Goal: Task Accomplishment & Management: Use online tool/utility

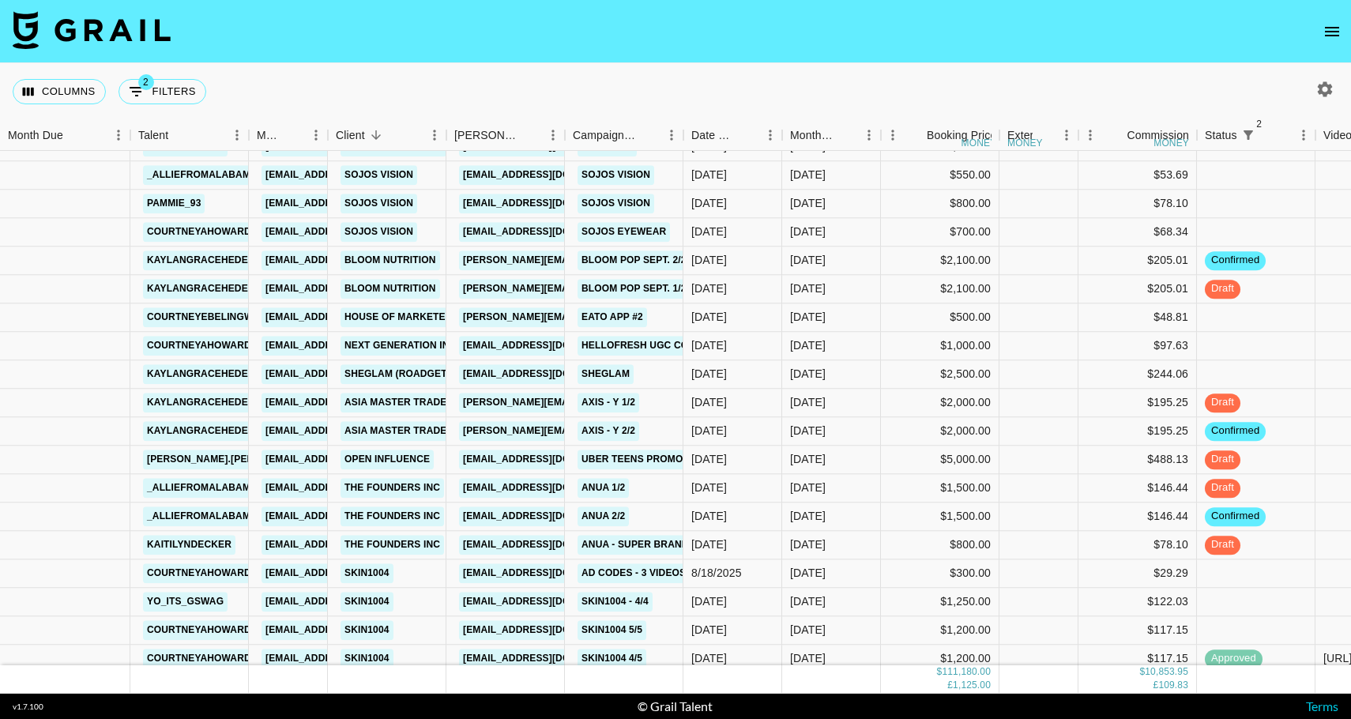
scroll to position [1762, 0]
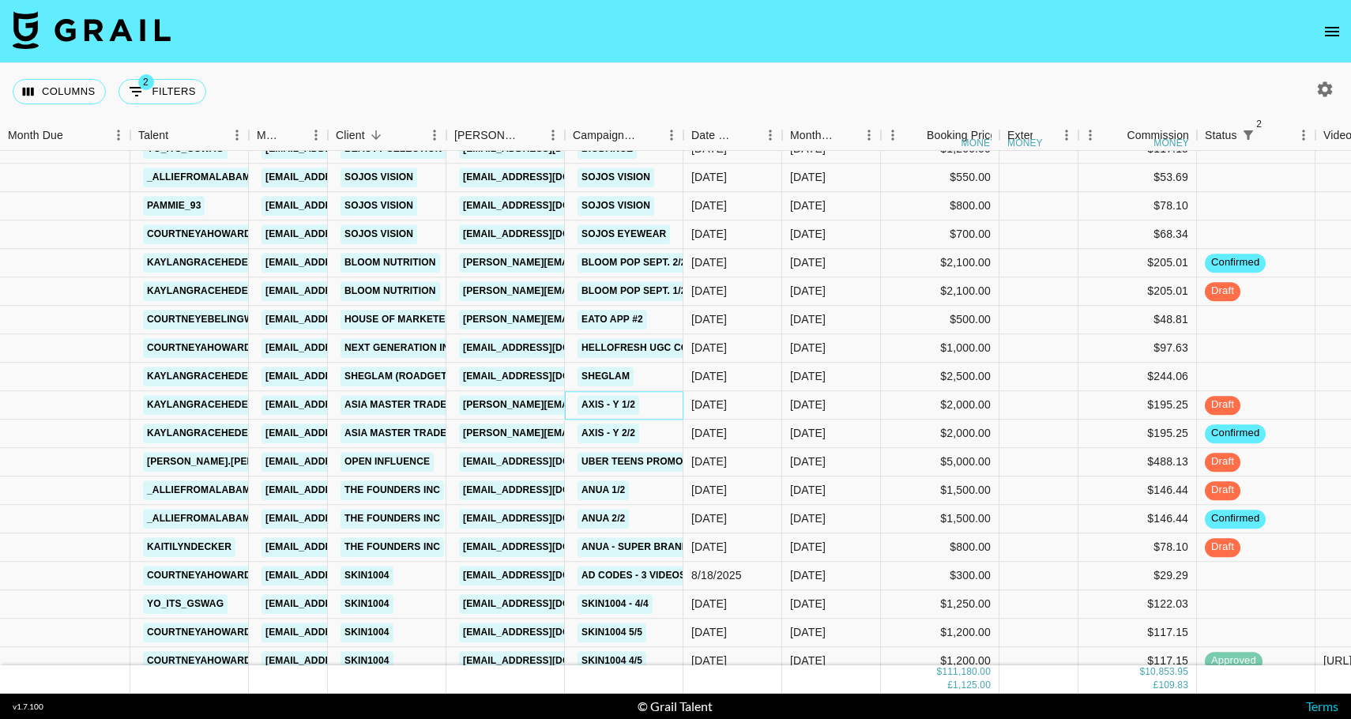
click at [658, 408] on div "AXIS - Y 1/2" at bounding box center [624, 405] width 119 height 28
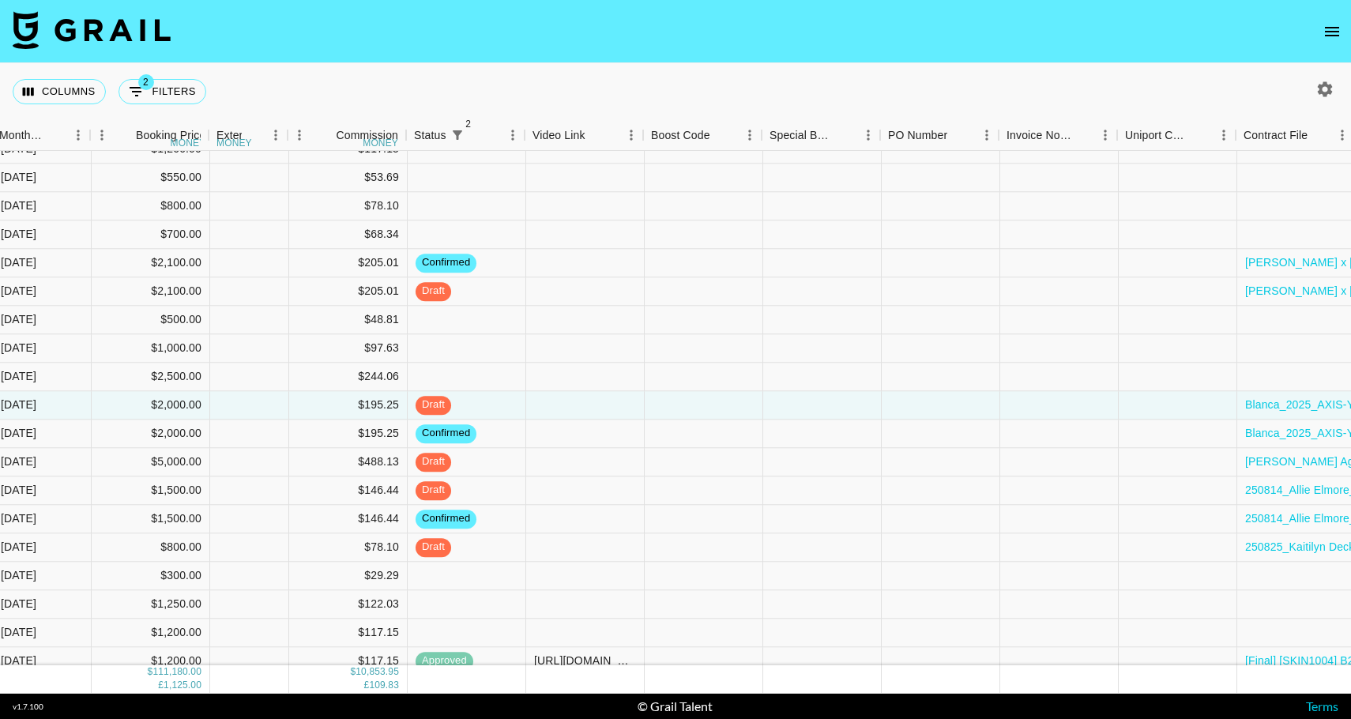
scroll to position [1762, 791]
click at [595, 400] on div at bounding box center [584, 405] width 119 height 28
type input "[URL][DOMAIN_NAME]"
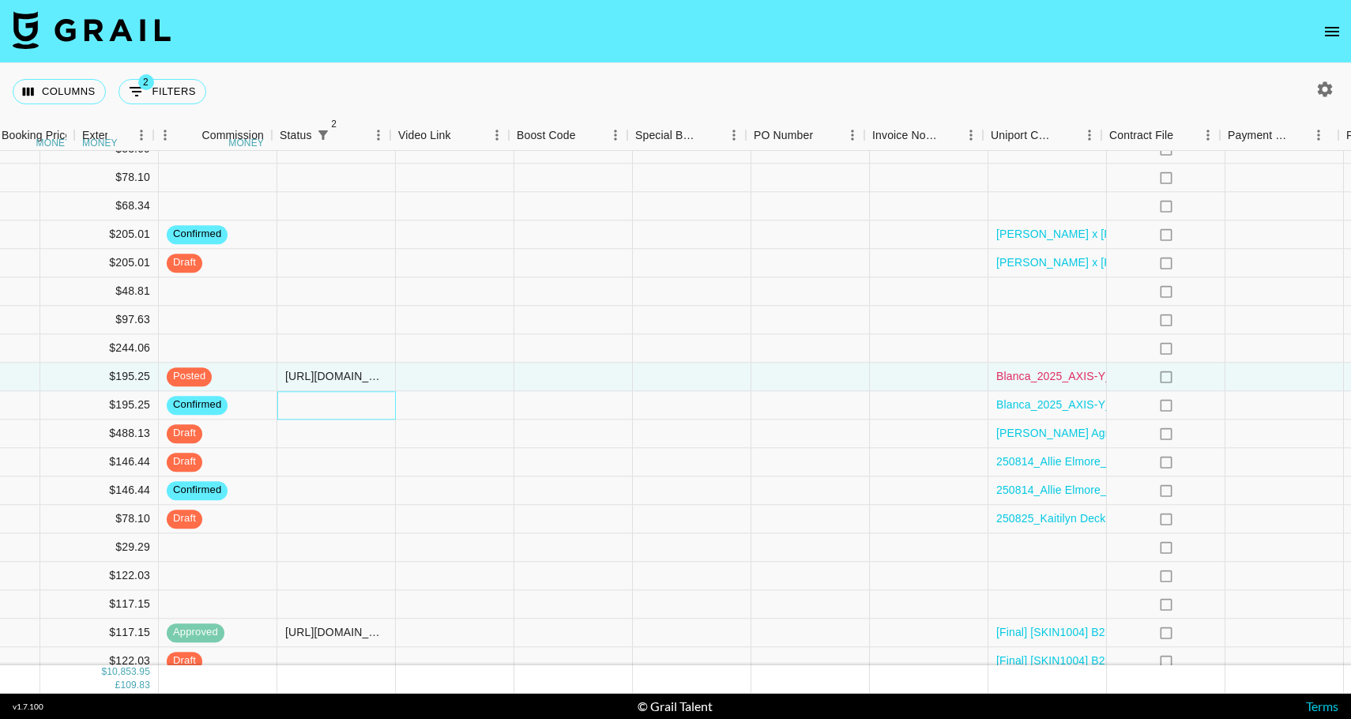
scroll to position [1791, 1213]
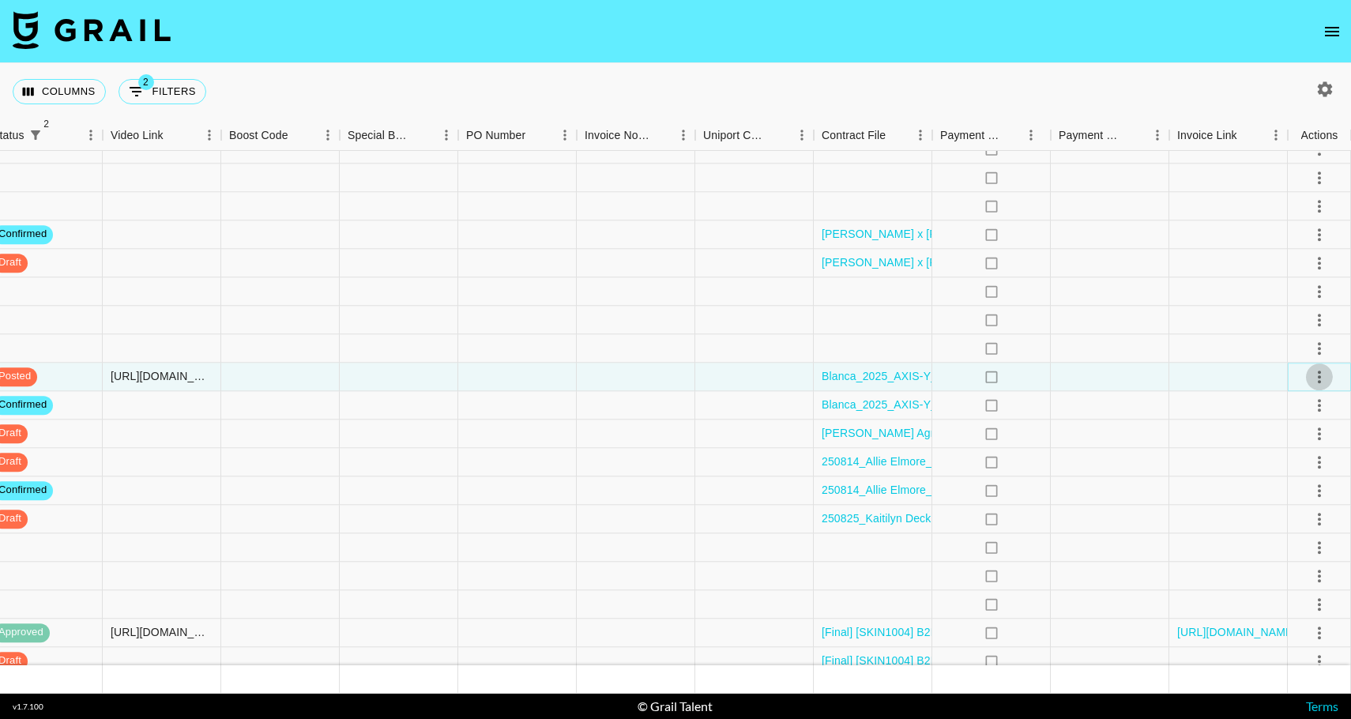
click at [1317, 375] on icon "select merge strategy" at bounding box center [1319, 377] width 19 height 19
click at [1299, 526] on div "Approve" at bounding box center [1285, 524] width 48 height 19
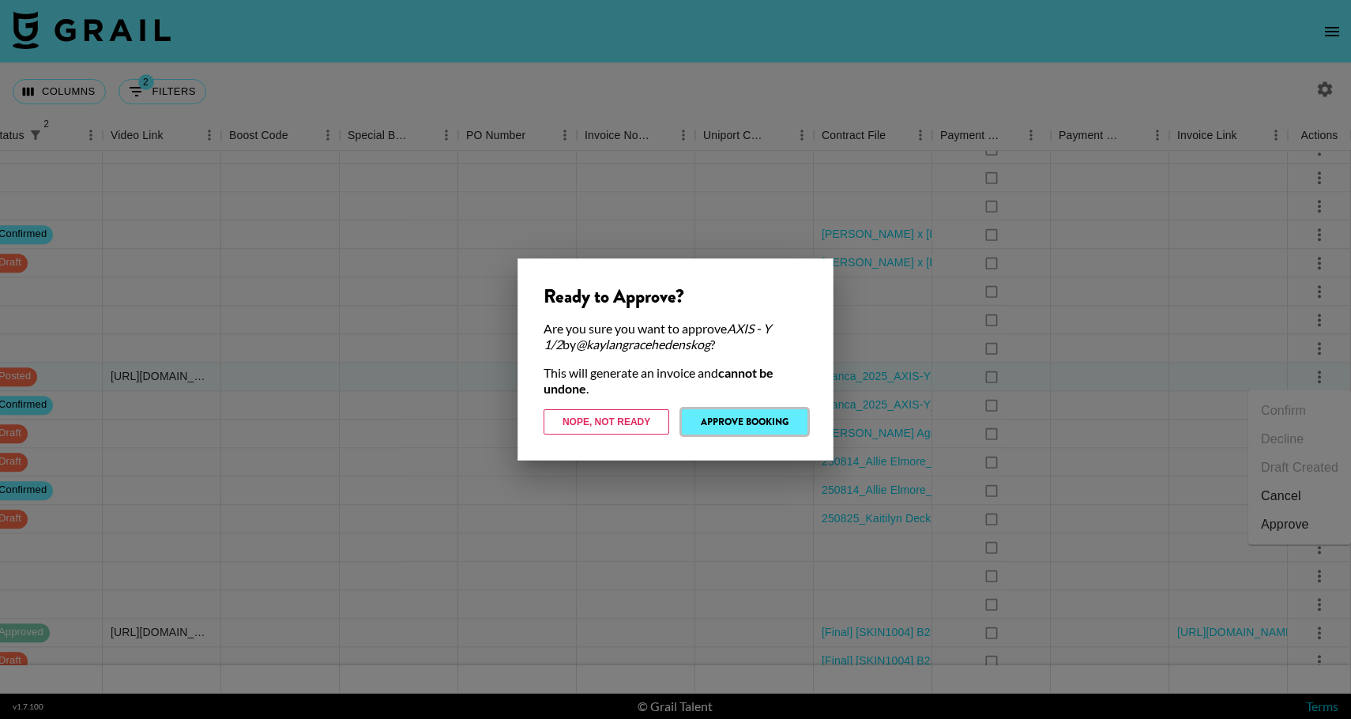
click at [747, 420] on button "Approve Booking" at bounding box center [745, 421] width 126 height 25
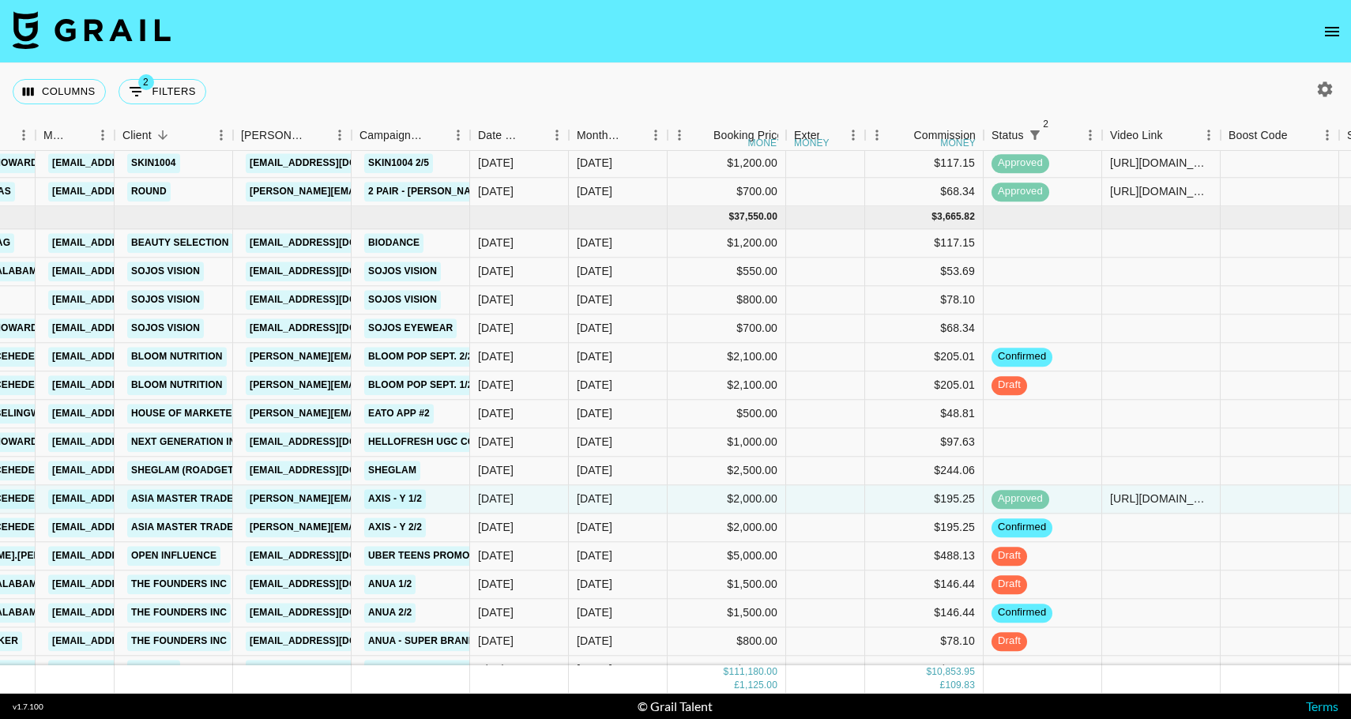
scroll to position [1660, 213]
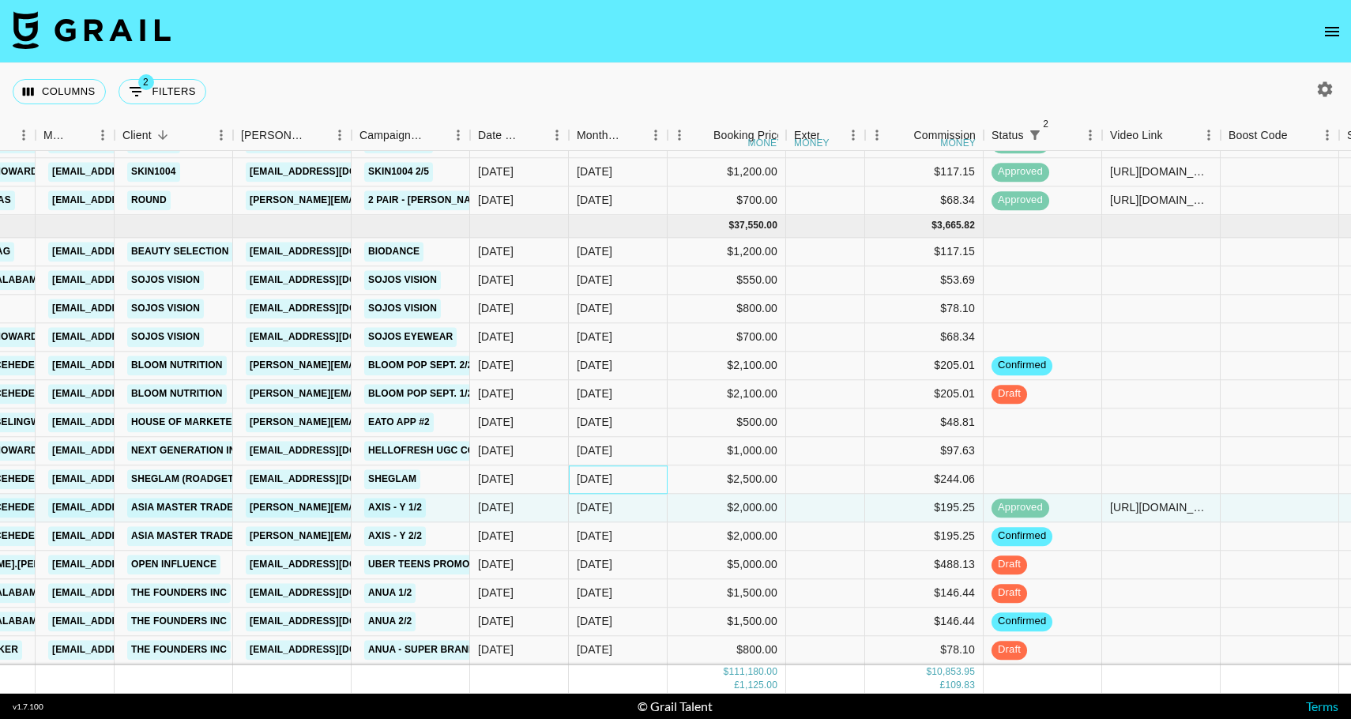
click at [636, 474] on div "[DATE]" at bounding box center [618, 480] width 99 height 28
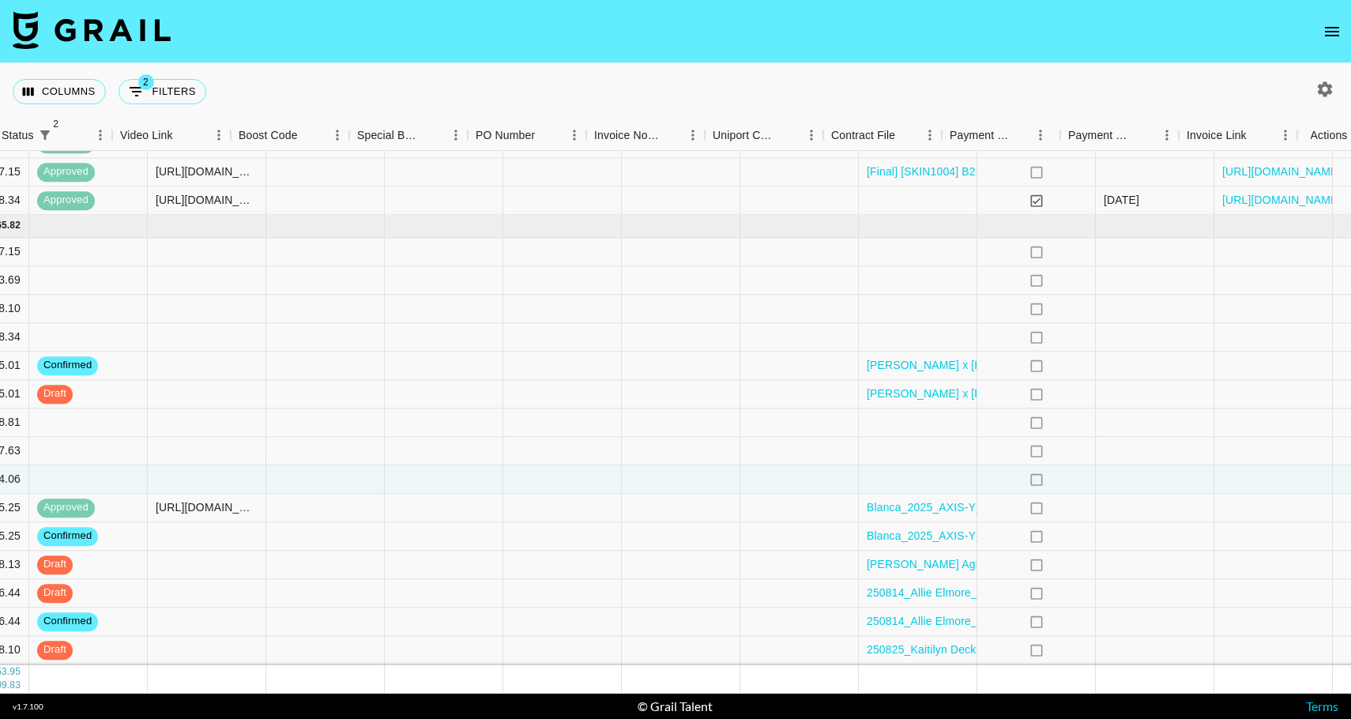
scroll to position [1660, 1213]
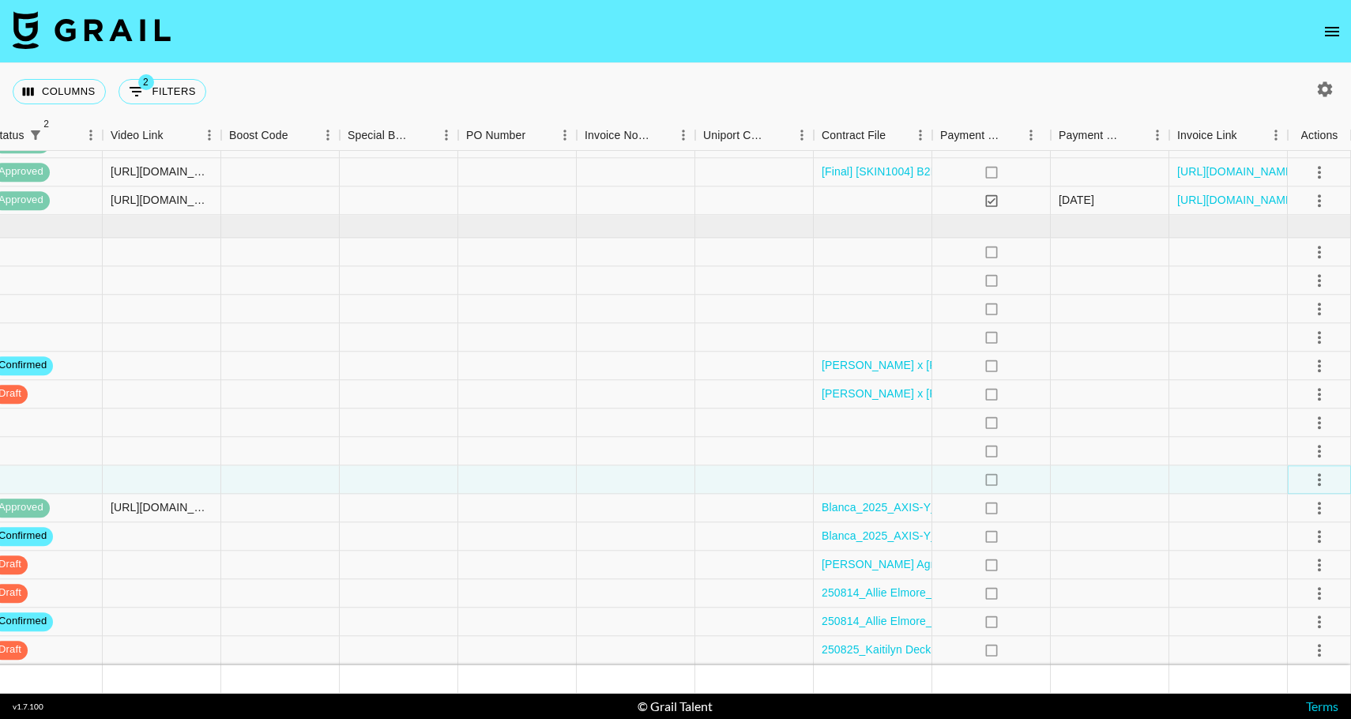
click at [1316, 475] on icon "select merge strategy" at bounding box center [1319, 479] width 19 height 19
click at [1300, 451] on div at bounding box center [1319, 451] width 63 height 28
click at [1205, 443] on div at bounding box center [1229, 451] width 119 height 28
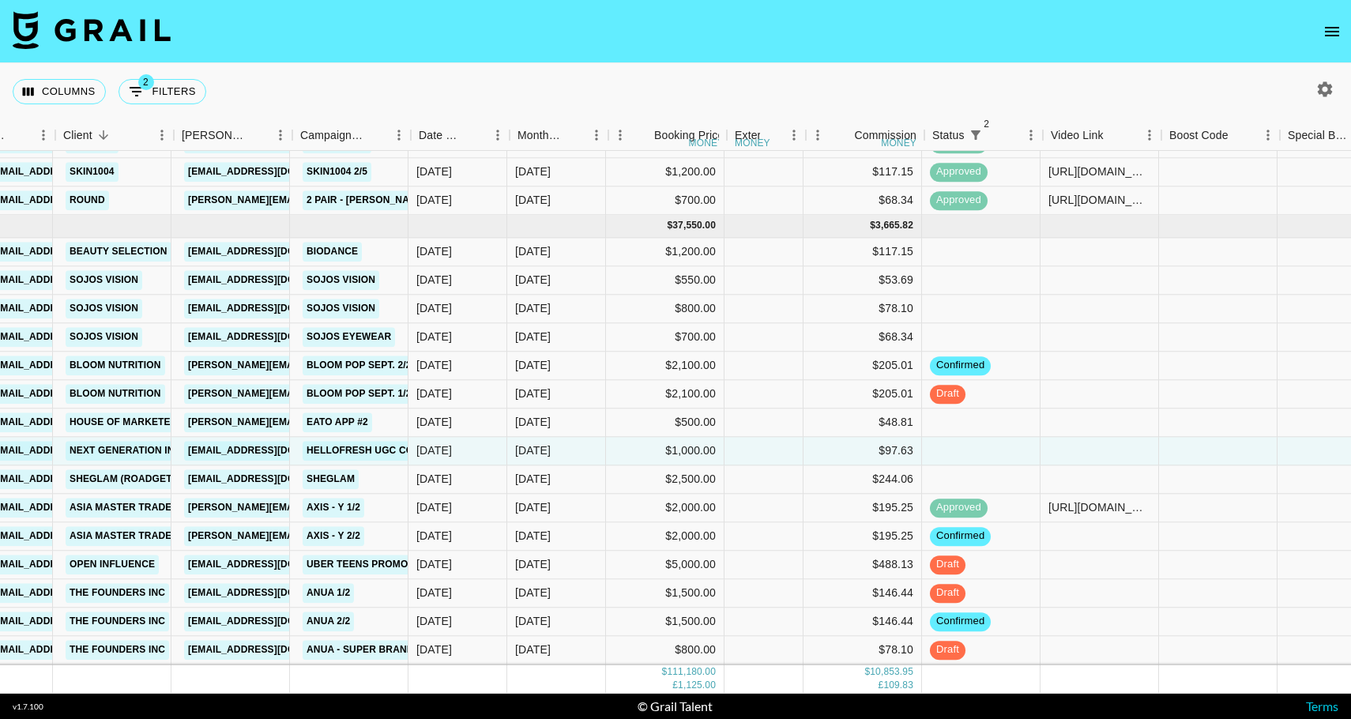
scroll to position [1660, 273]
click at [1201, 471] on div at bounding box center [1221, 480] width 119 height 28
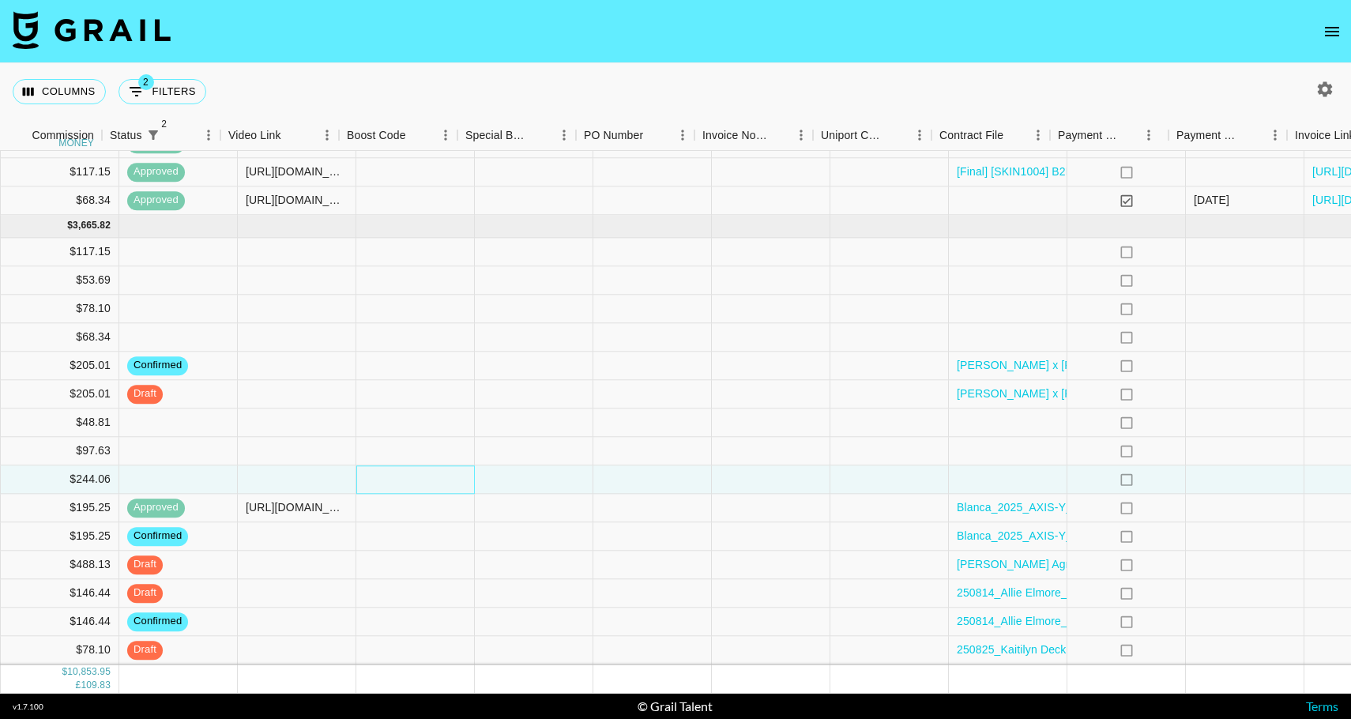
scroll to position [1660, 1213]
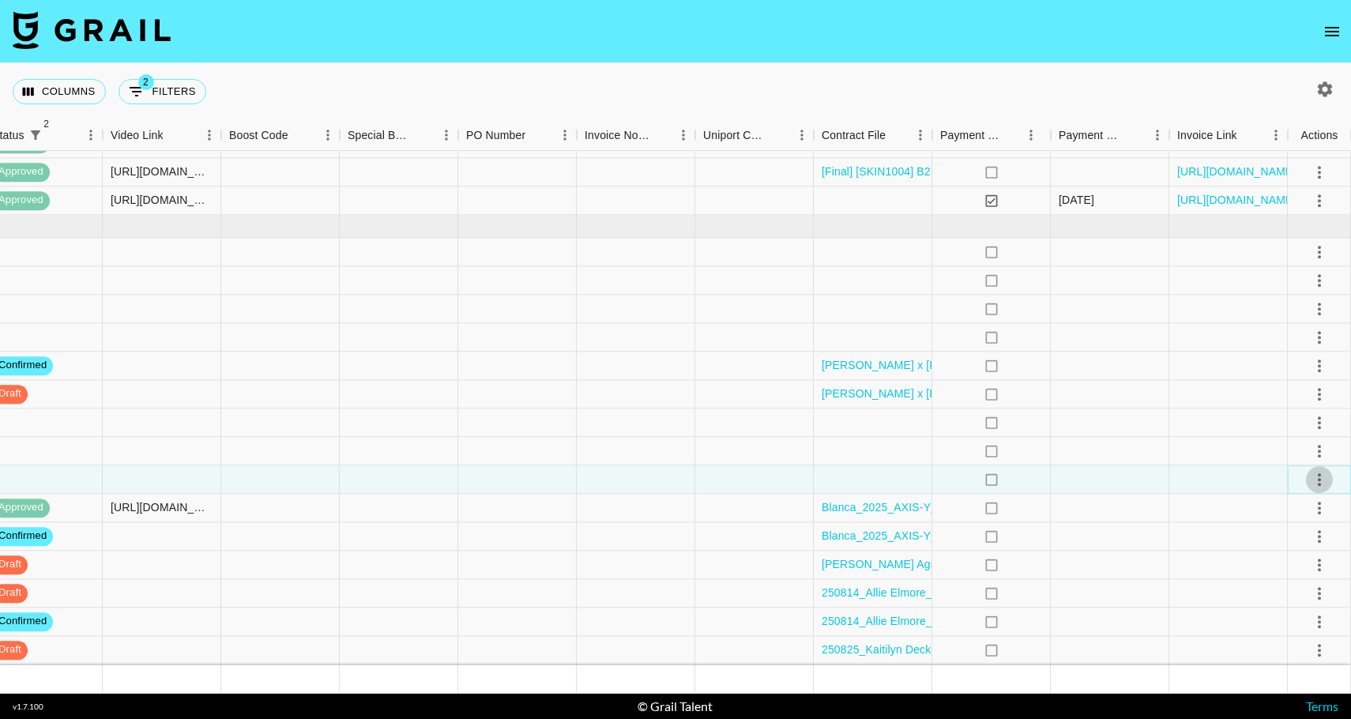
click at [1316, 484] on icon "select merge strategy" at bounding box center [1319, 479] width 19 height 19
click at [1304, 507] on li "Confirm" at bounding box center [1300, 514] width 103 height 28
click at [1295, 571] on li "Draft Created" at bounding box center [1300, 570] width 103 height 28
click at [1227, 481] on div at bounding box center [1229, 480] width 119 height 28
click at [549, 473] on div at bounding box center [517, 480] width 119 height 28
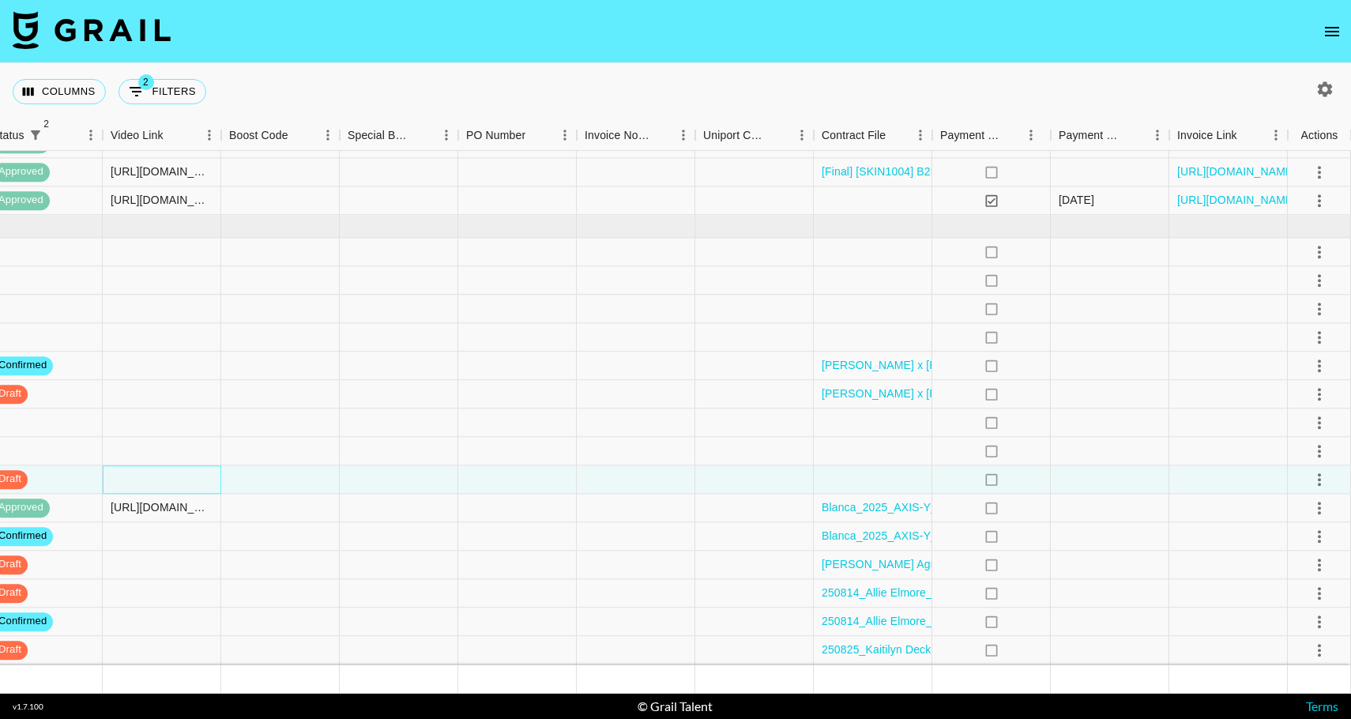
click at [115, 479] on div at bounding box center [162, 480] width 119 height 28
type input "[URL][DOMAIN_NAME]"
click at [283, 478] on div at bounding box center [280, 480] width 119 height 28
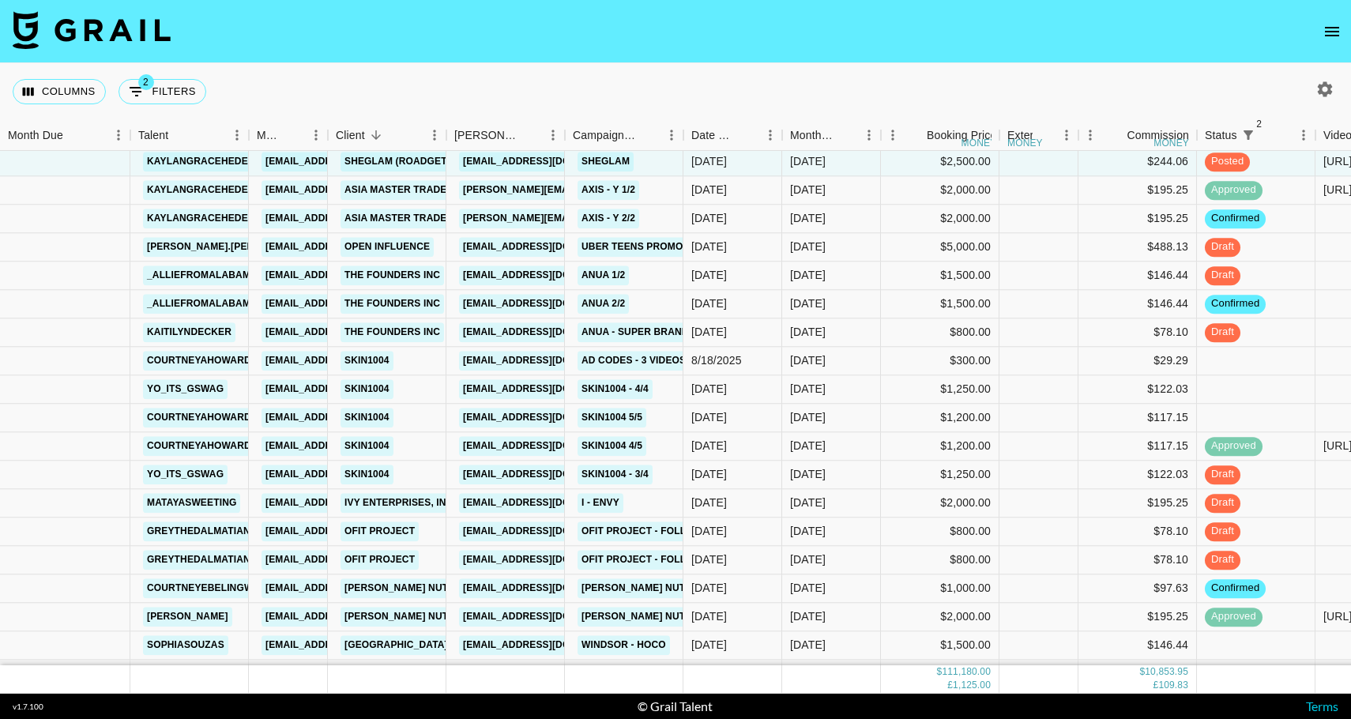
scroll to position [1974, 0]
